Goal: Task Accomplishment & Management: Use online tool/utility

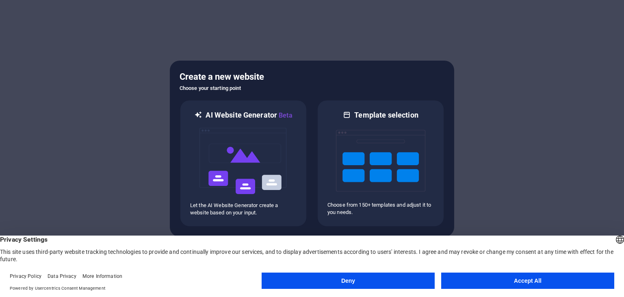
click at [504, 276] on button "Accept All" at bounding box center [527, 280] width 173 height 16
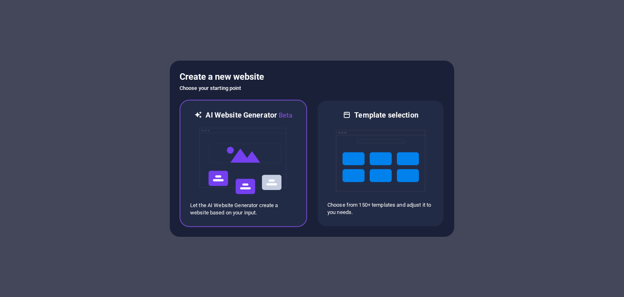
click at [280, 176] on img at bounding box center [243, 160] width 89 height 81
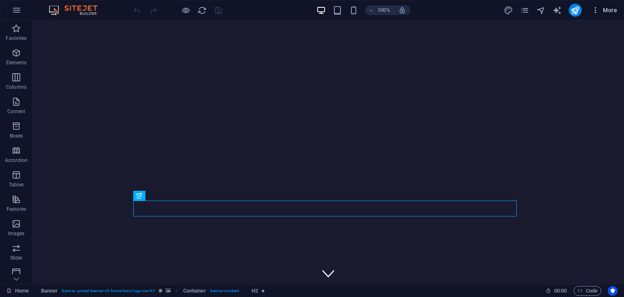
click at [613, 12] on span "More" at bounding box center [605, 10] width 26 height 8
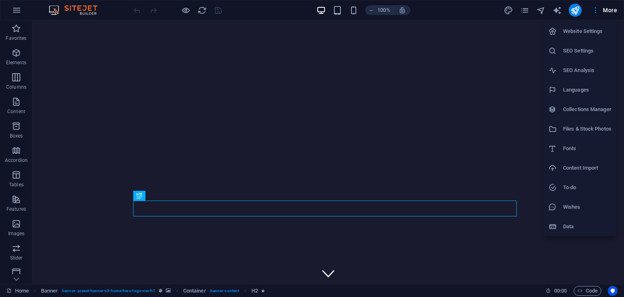
click at [612, 11] on div at bounding box center [312, 148] width 624 height 297
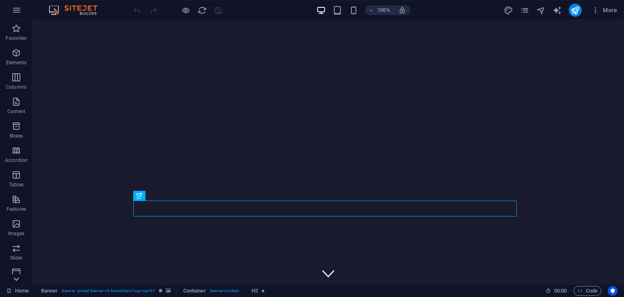
click at [16, 280] on icon at bounding box center [16, 279] width 6 height 4
click at [21, 8] on icon "button" at bounding box center [17, 10] width 10 height 10
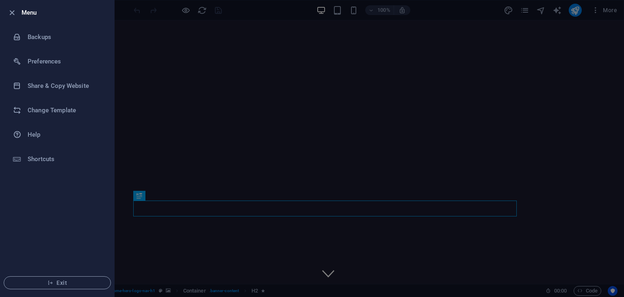
click at [504, 54] on div at bounding box center [312, 148] width 624 height 297
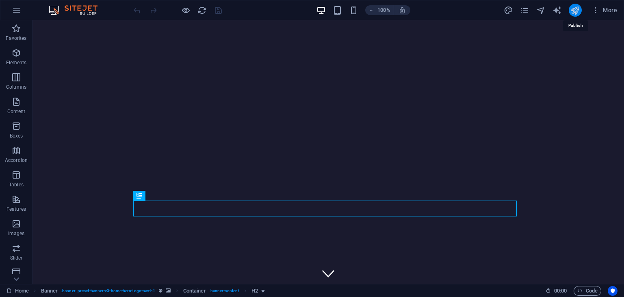
click at [574, 15] on icon "publish" at bounding box center [575, 10] width 9 height 9
